Goal: Information Seeking & Learning: Check status

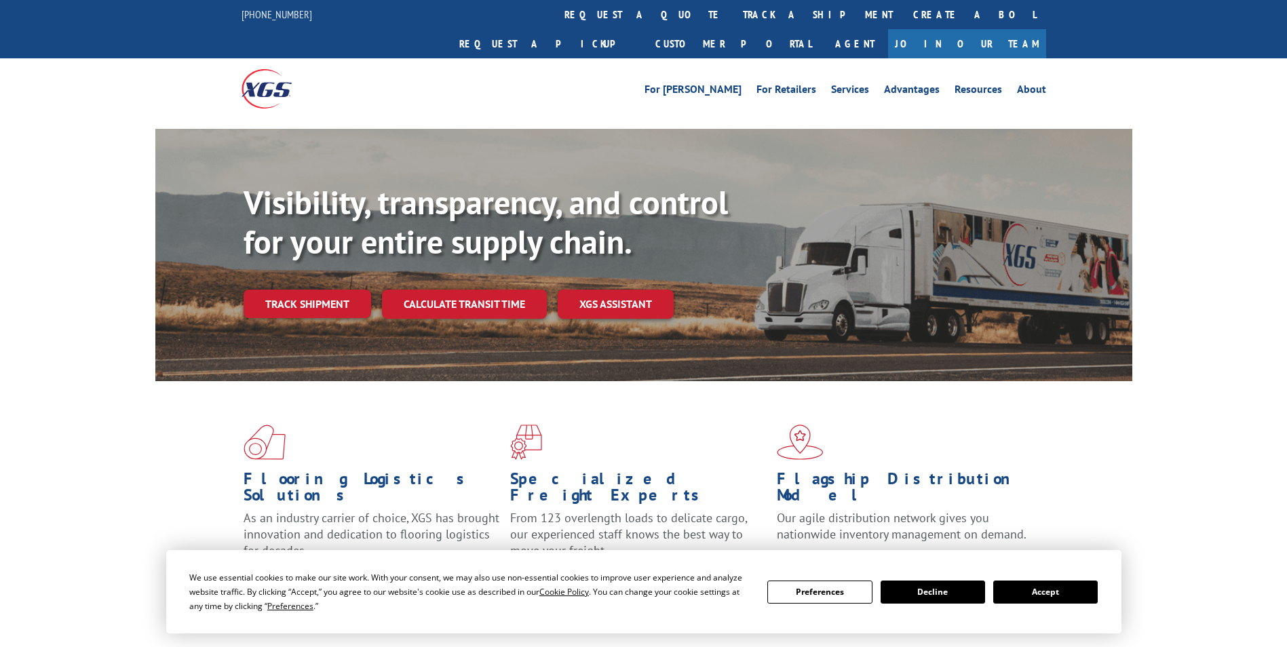
click at [733, 17] on link "track a shipment" at bounding box center [818, 14] width 170 height 29
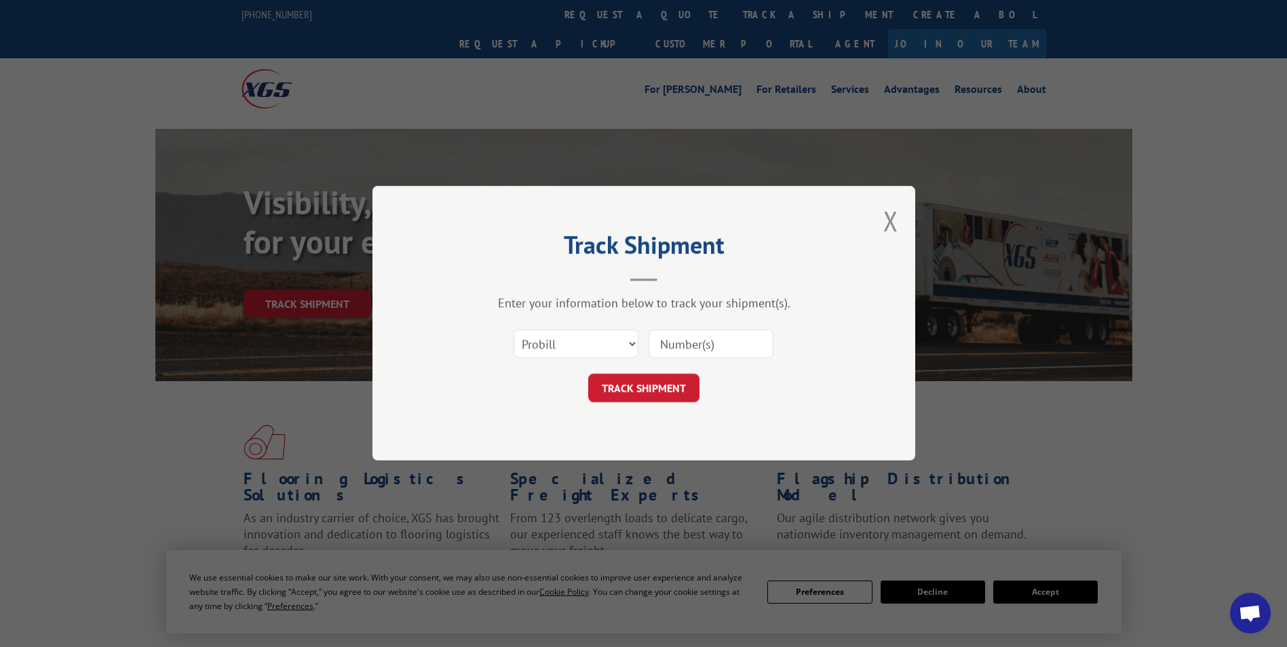
click at [682, 341] on input at bounding box center [711, 344] width 125 height 28
type input "17603156"
click at [657, 385] on button "TRACK SHIPMENT" at bounding box center [643, 388] width 111 height 28
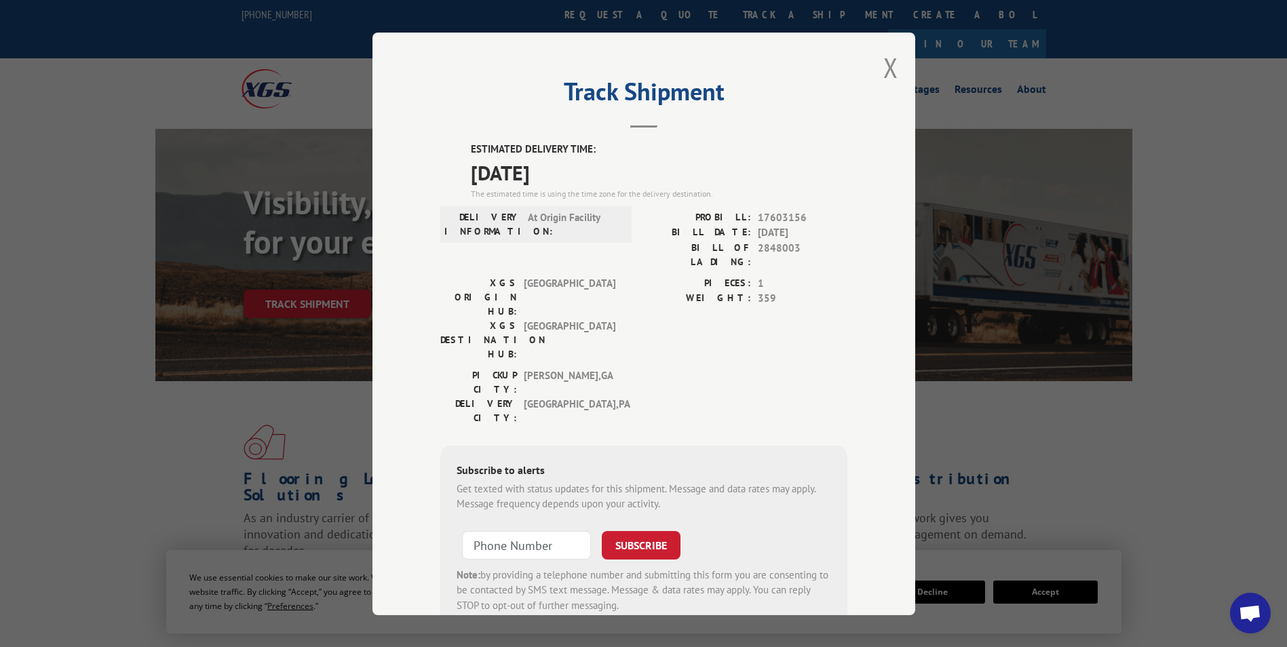
click at [897, 62] on div "Track Shipment ESTIMATED DELIVERY TIME: [DATE] The estimated time is using the …" at bounding box center [643, 324] width 543 height 583
click at [876, 67] on div "Track Shipment ESTIMATED DELIVERY TIME: [DATE] The estimated time is using the …" at bounding box center [643, 324] width 543 height 583
click at [883, 66] on button "Close modal" at bounding box center [890, 68] width 15 height 36
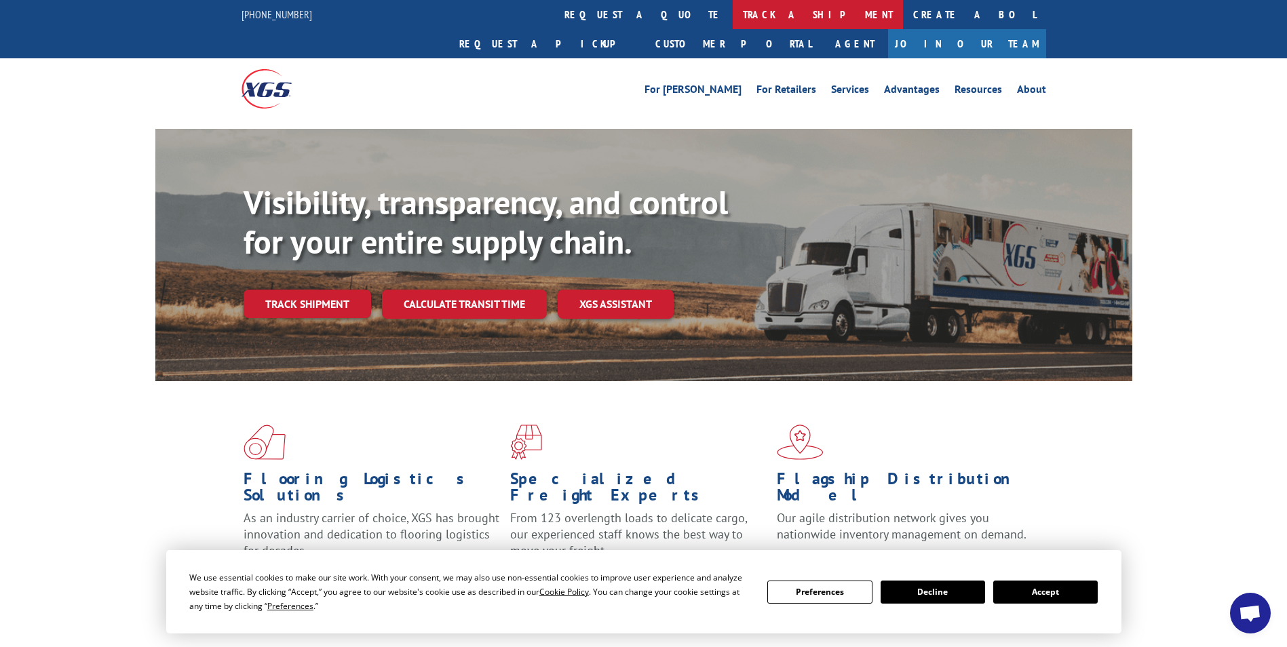
click at [733, 8] on link "track a shipment" at bounding box center [818, 14] width 170 height 29
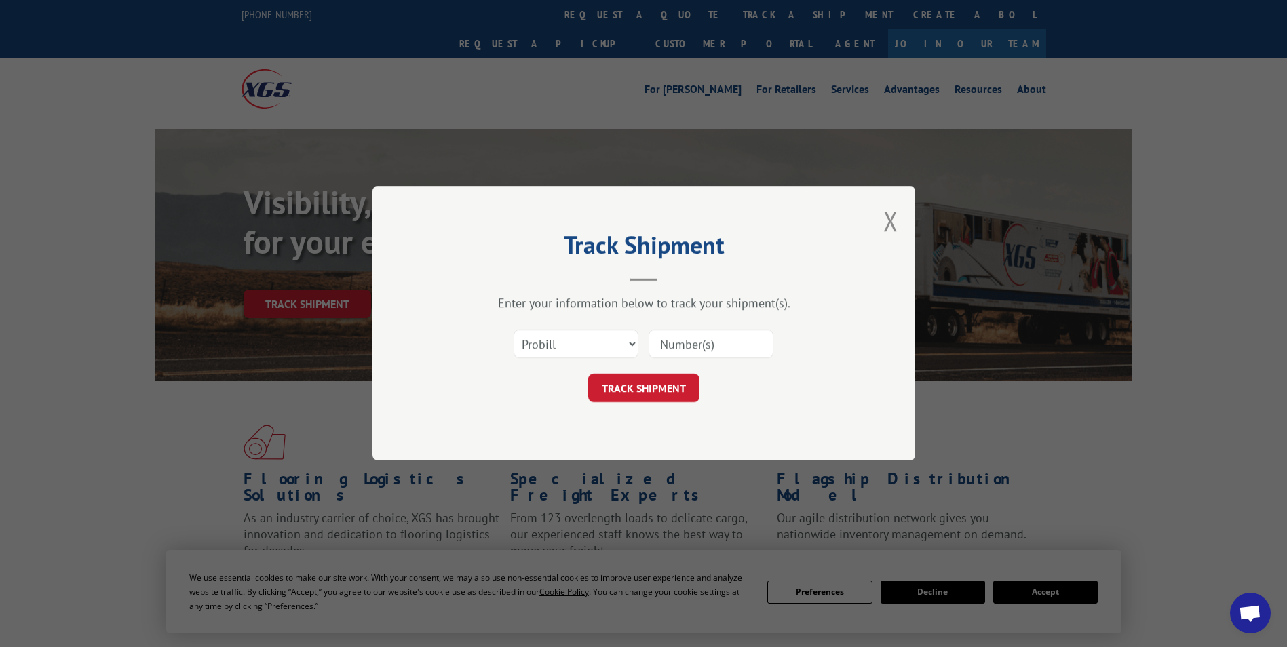
click at [687, 340] on input at bounding box center [711, 344] width 125 height 28
type input "17603156"
click at [672, 391] on button "TRACK SHIPMENT" at bounding box center [643, 388] width 111 height 28
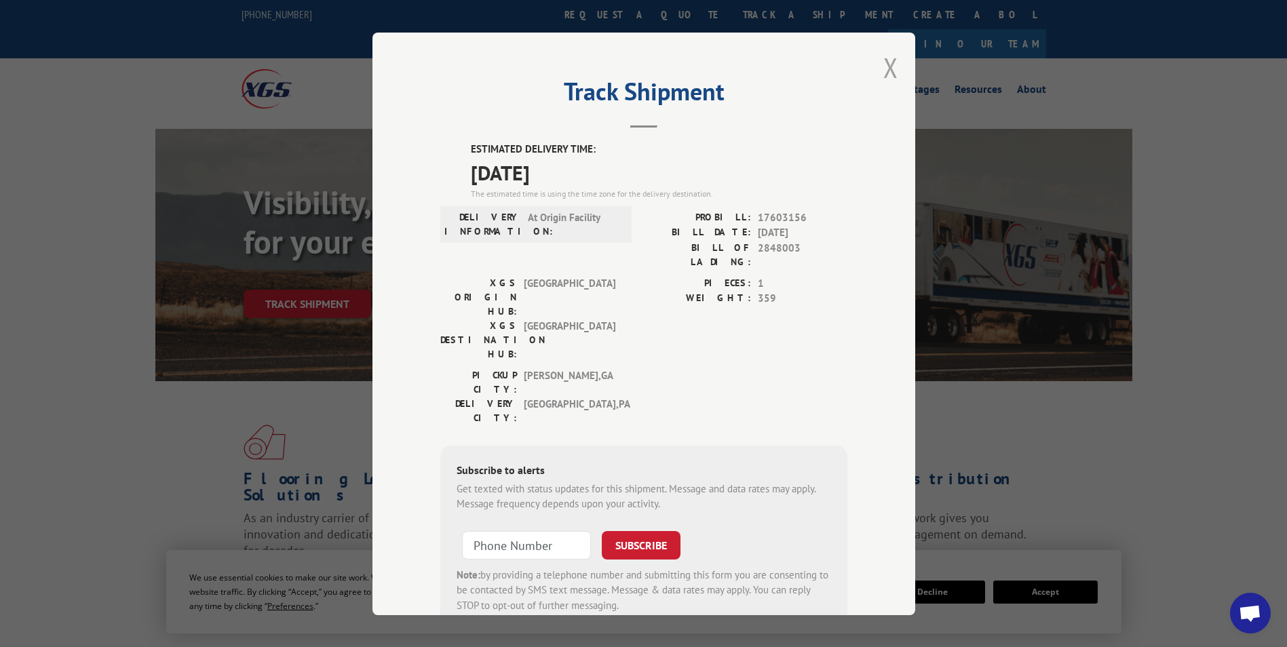
click at [883, 64] on button "Close modal" at bounding box center [890, 68] width 15 height 36
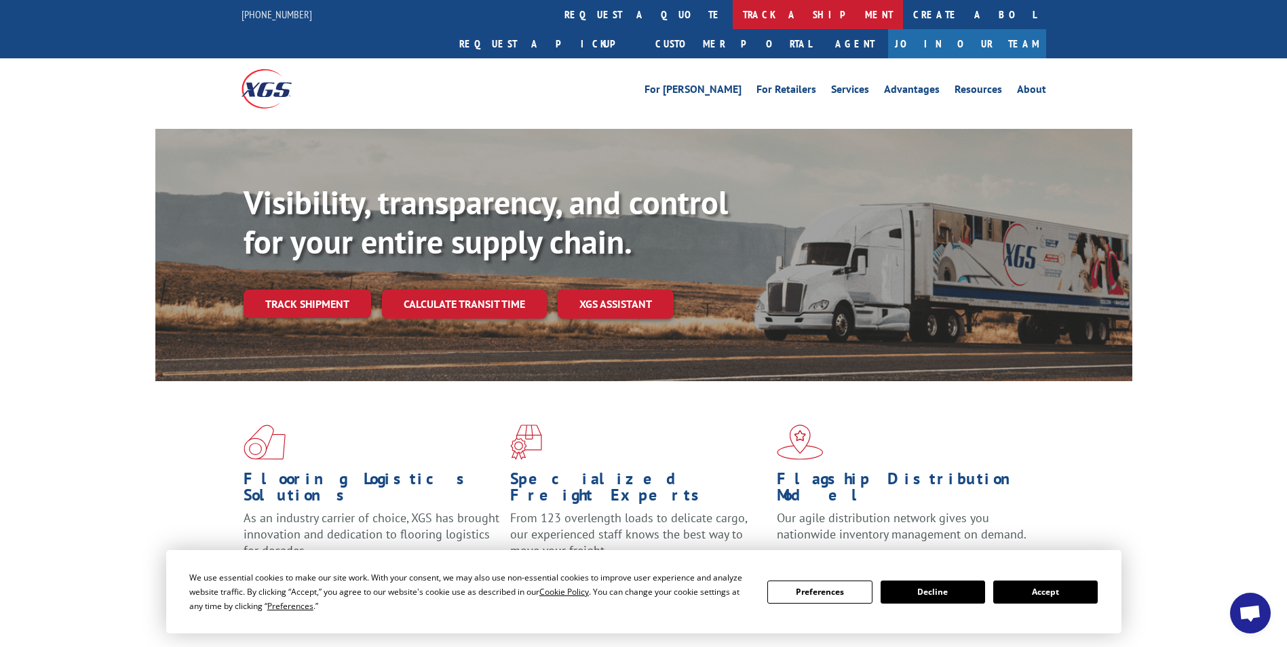
click at [733, 19] on link "track a shipment" at bounding box center [818, 14] width 170 height 29
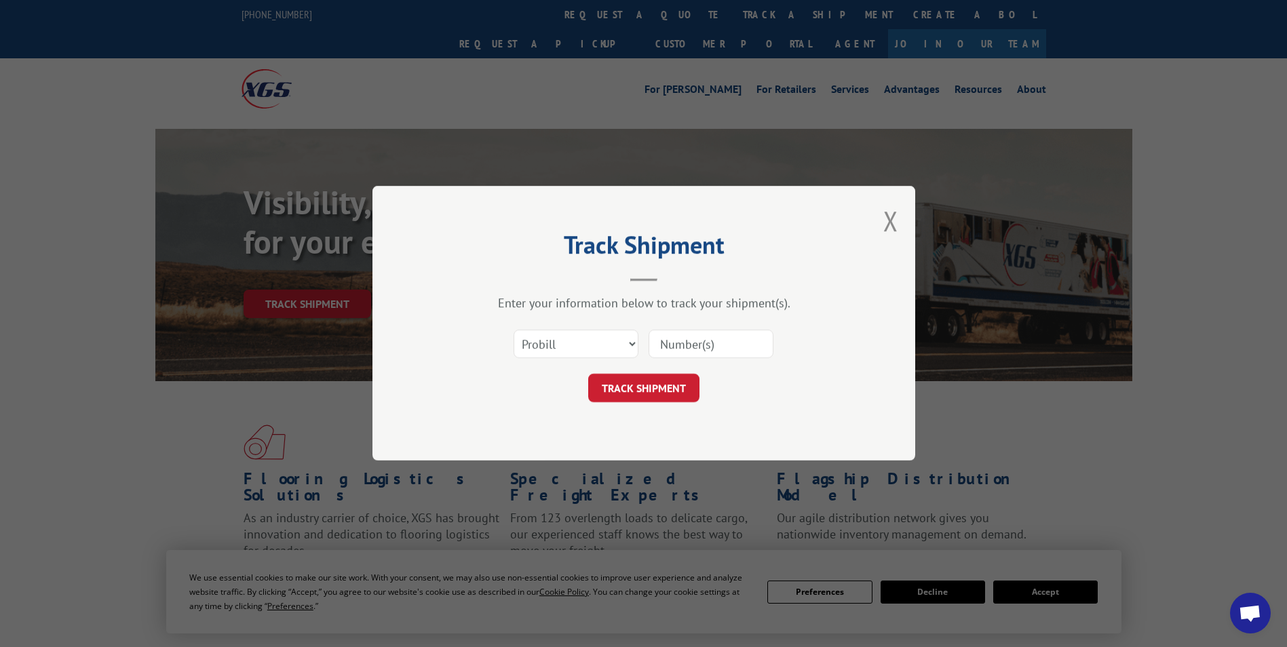
click at [670, 342] on input at bounding box center [711, 344] width 125 height 28
type input "17594939"
click at [674, 390] on button "TRACK SHIPMENT" at bounding box center [643, 388] width 111 height 28
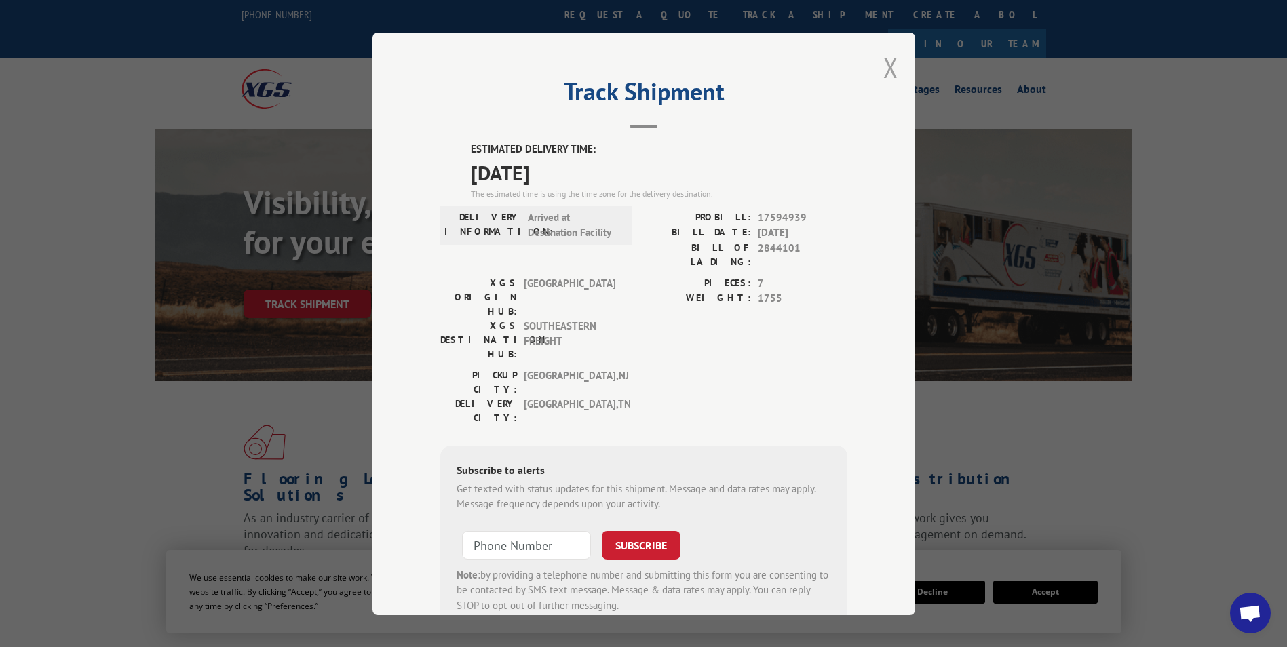
click at [883, 67] on button "Close modal" at bounding box center [890, 68] width 15 height 36
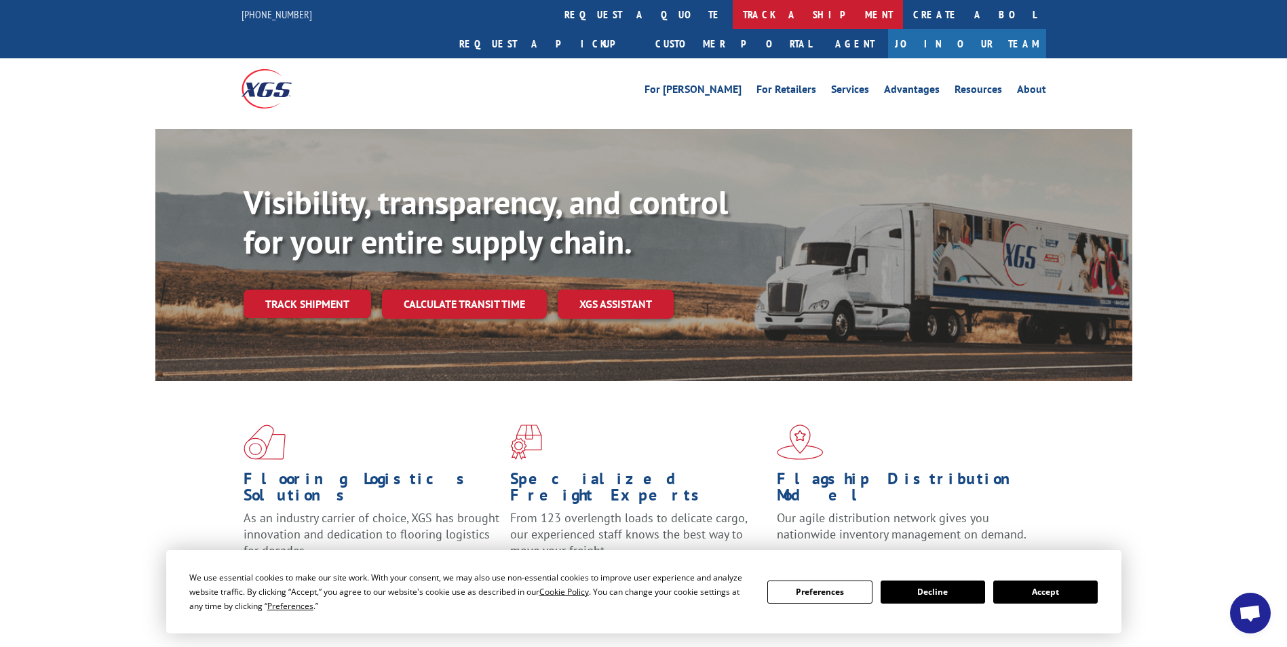
click at [733, 12] on link "track a shipment" at bounding box center [818, 14] width 170 height 29
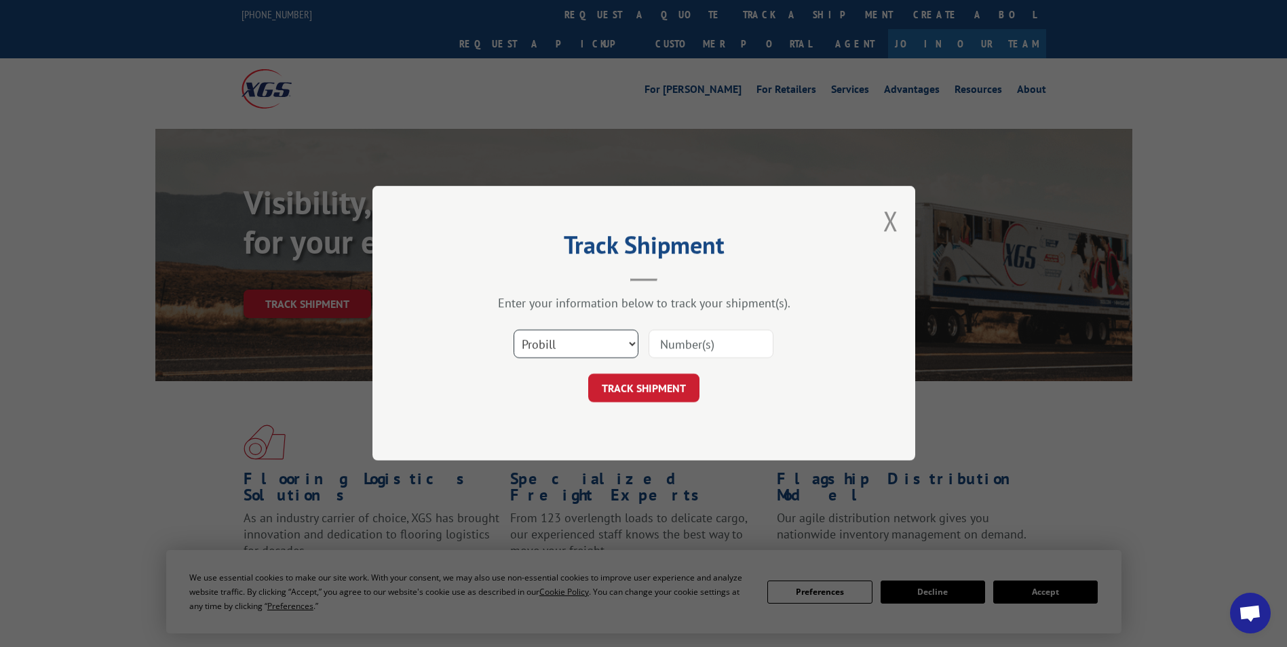
click at [626, 344] on select "Select category... Probill BOL PO" at bounding box center [576, 344] width 125 height 28
select select "bol"
click at [514, 330] on select "Select category... Probill BOL PO" at bounding box center [576, 344] width 125 height 28
click at [668, 342] on input at bounding box center [711, 344] width 125 height 28
type input "2849319"
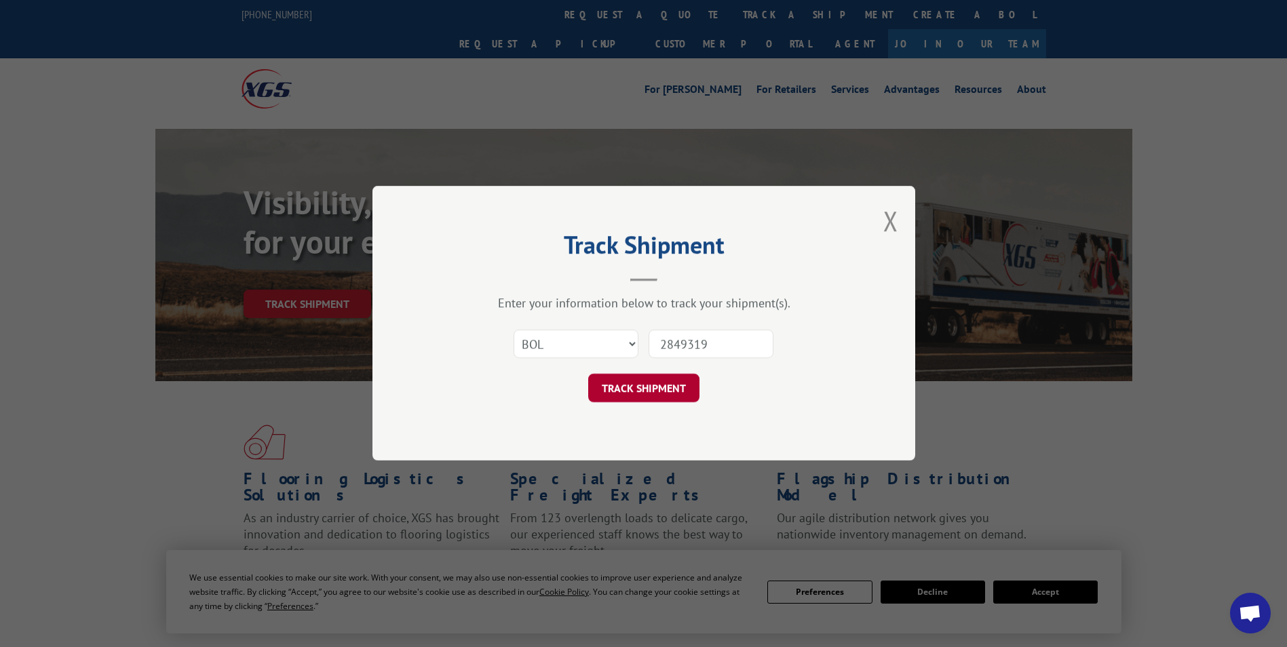
click at [651, 383] on button "TRACK SHIPMENT" at bounding box center [643, 388] width 111 height 28
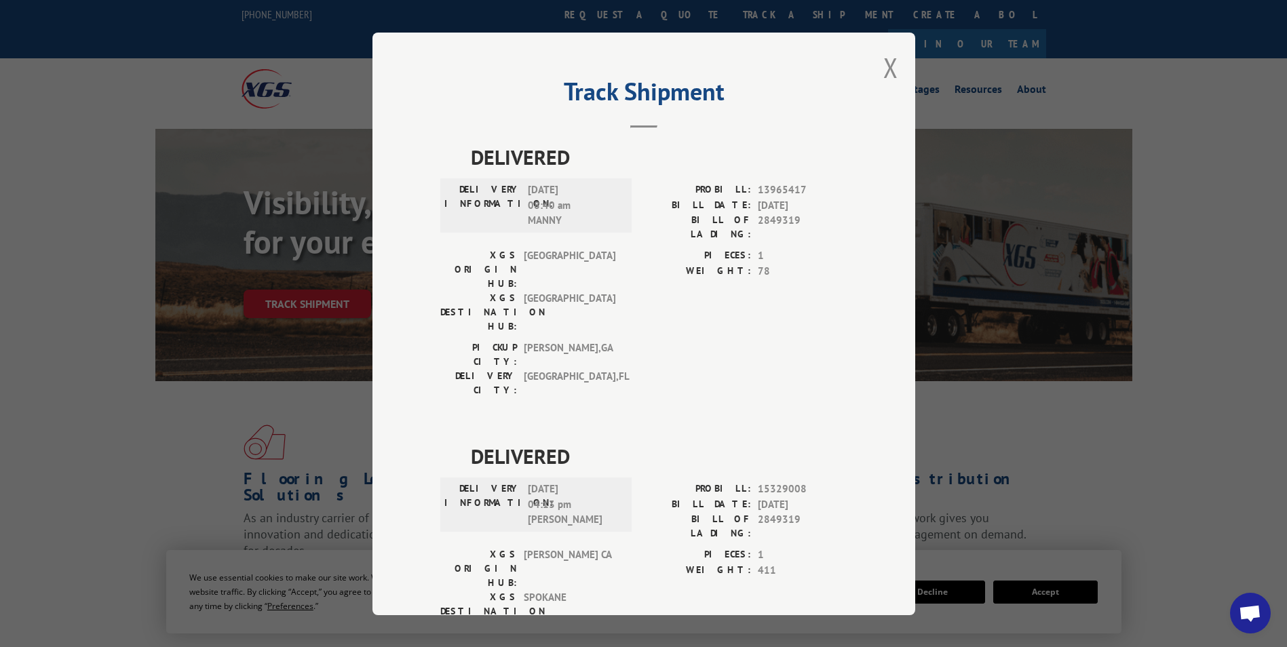
scroll to position [339, 0]
